Goal: Transaction & Acquisition: Purchase product/service

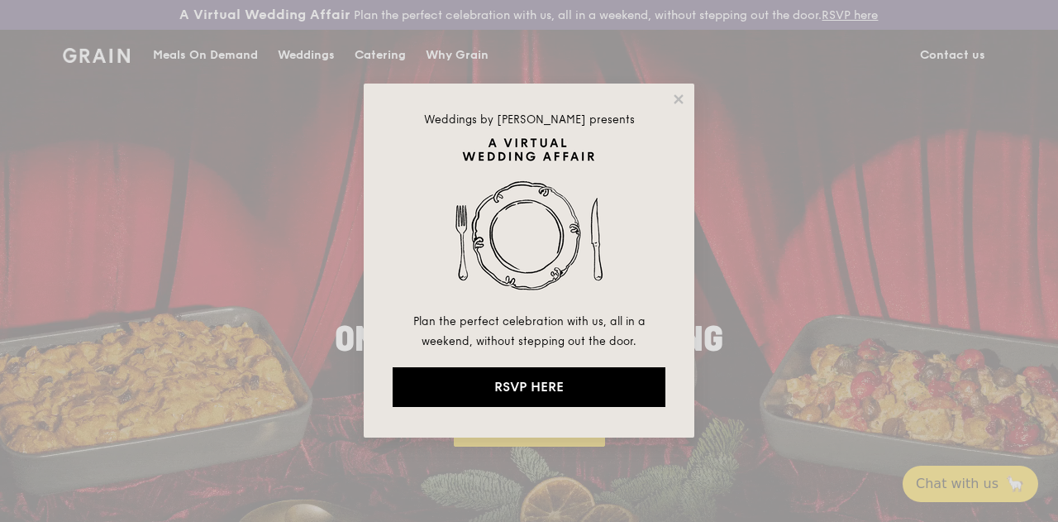
click at [668, 103] on div "Weddings by [PERSON_NAME] presents Plan the perfect celebration with us, all in…" at bounding box center [529, 260] width 331 height 354
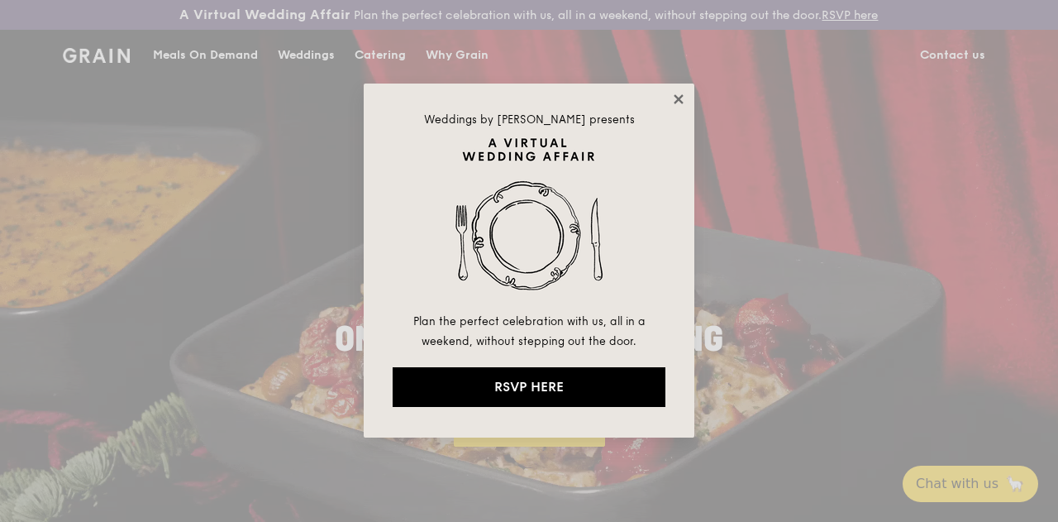
click at [674, 102] on icon at bounding box center [678, 99] width 15 height 15
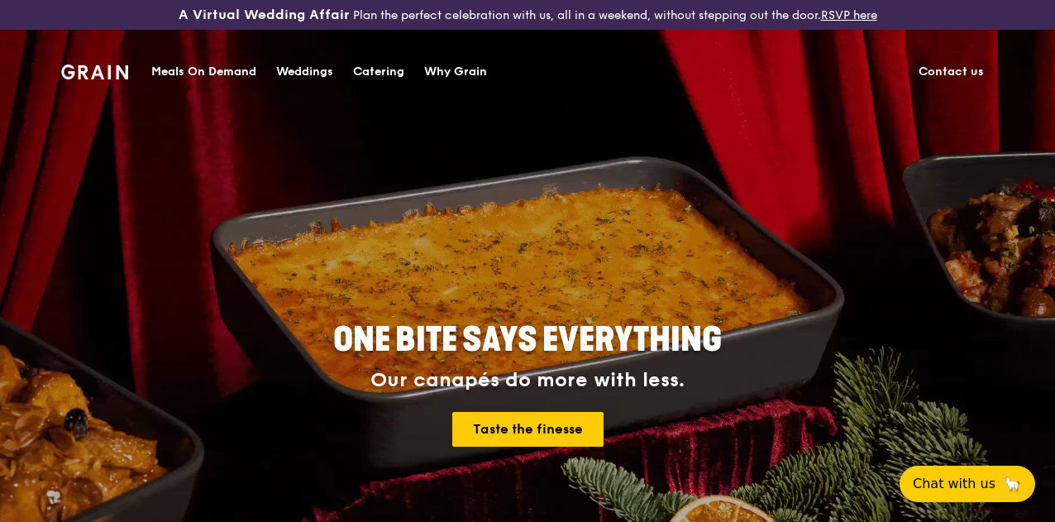
click at [221, 74] on div "Meals On Demand" at bounding box center [203, 72] width 105 height 50
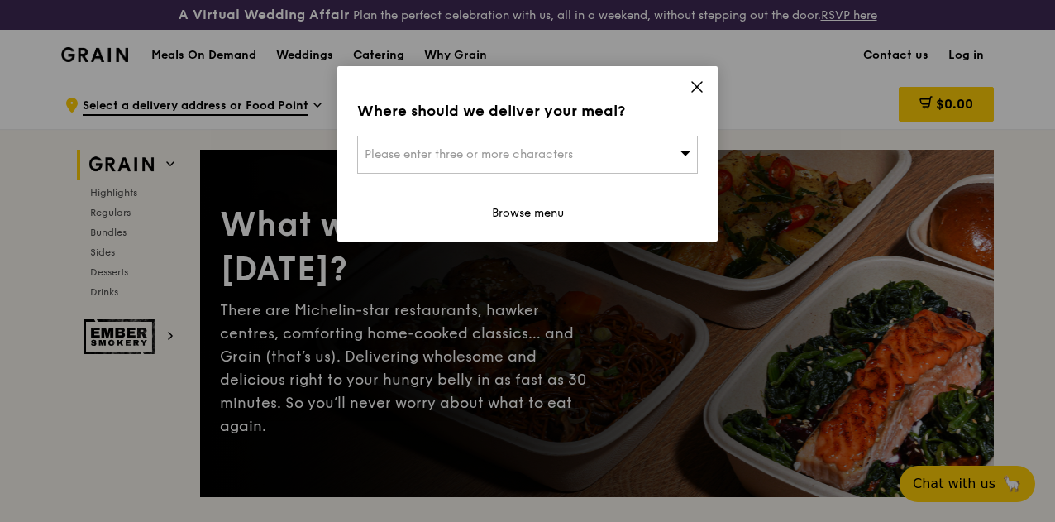
click at [705, 92] on div "Where should we deliver your meal? Please enter three or more characters Browse…" at bounding box center [527, 153] width 380 height 175
click at [696, 92] on icon at bounding box center [696, 86] width 15 height 15
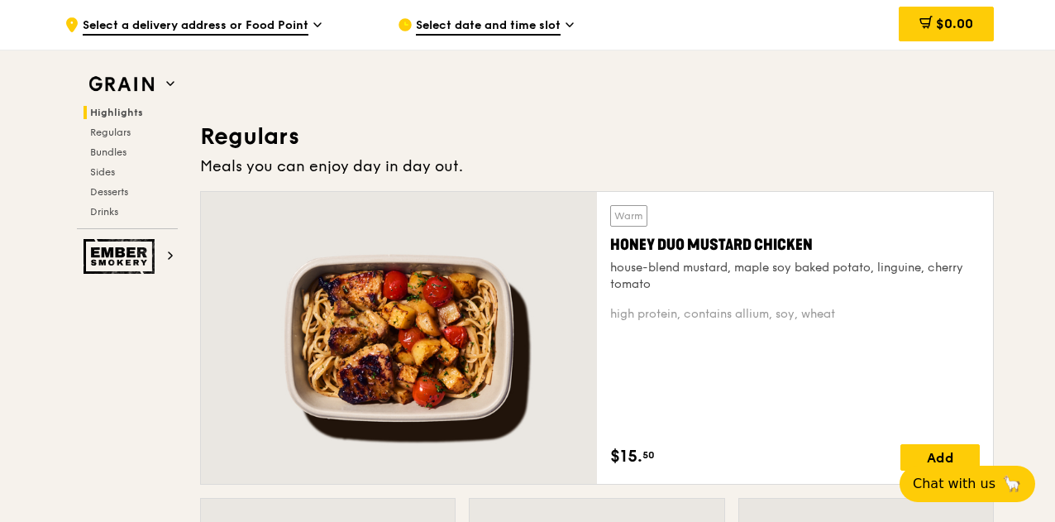
scroll to position [1123, 0]
